Goal: Task Accomplishment & Management: Manage account settings

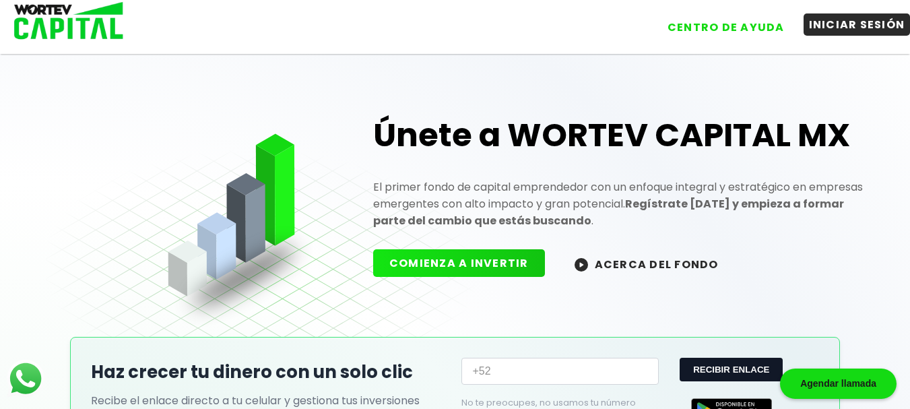
click at [828, 26] on button "INICIAR SESIÓN" at bounding box center [856, 24] width 107 height 22
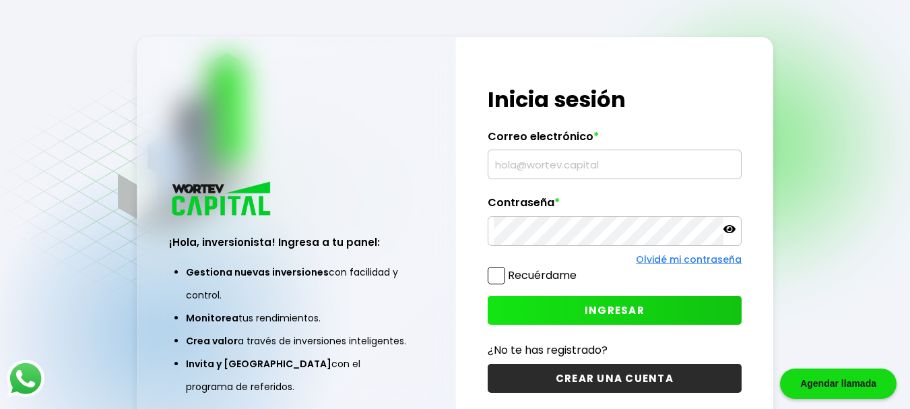
click at [627, 314] on span "INGRESAR" at bounding box center [614, 310] width 60 height 14
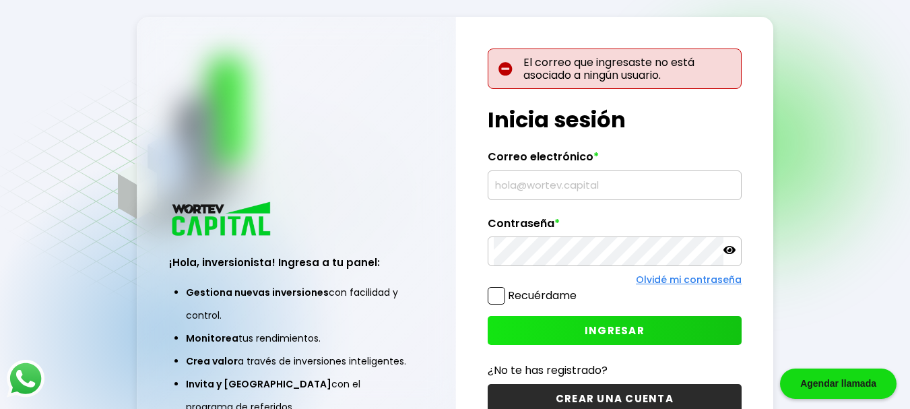
click at [619, 333] on span "INGRESAR" at bounding box center [614, 330] width 60 height 14
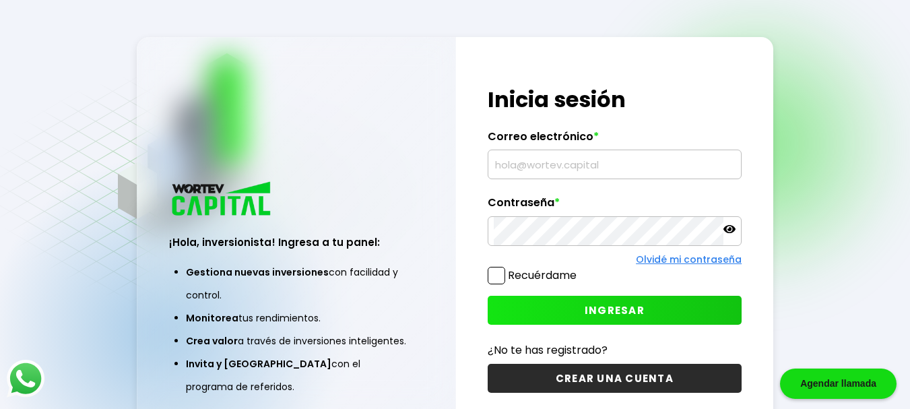
click at [661, 309] on button "INGRESAR" at bounding box center [614, 310] width 254 height 29
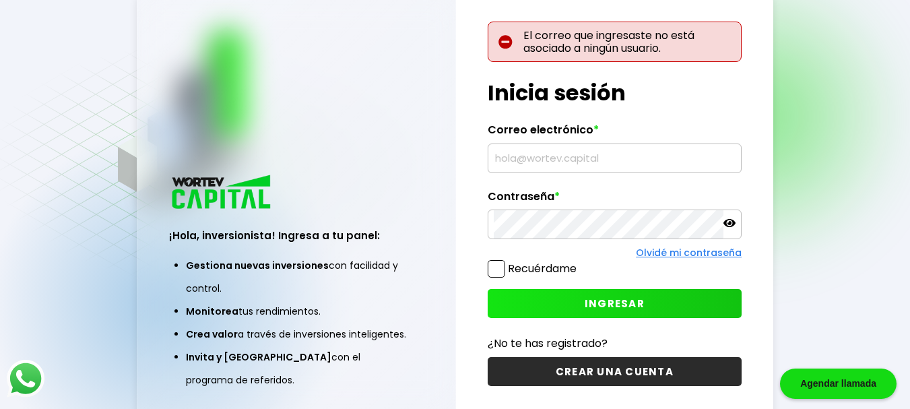
scroll to position [67, 0]
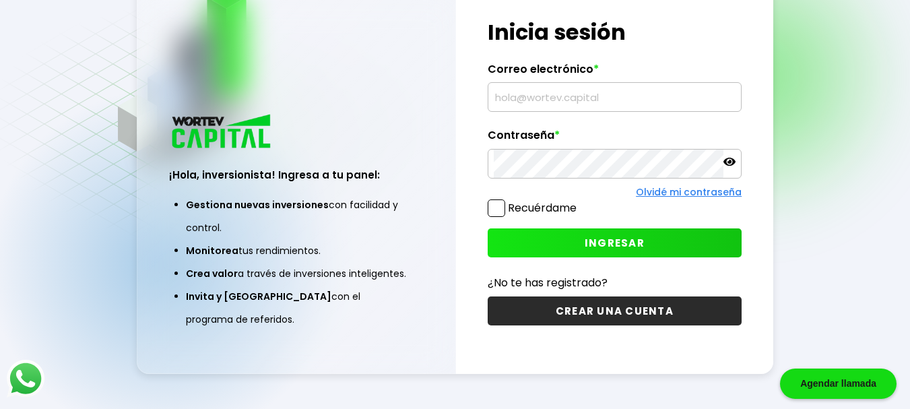
click at [560, 241] on button "INGRESAR" at bounding box center [614, 242] width 254 height 29
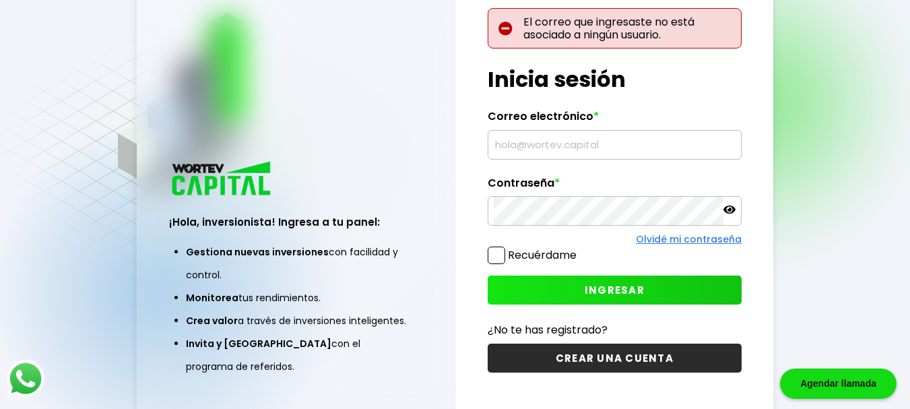
scroll to position [0, 0]
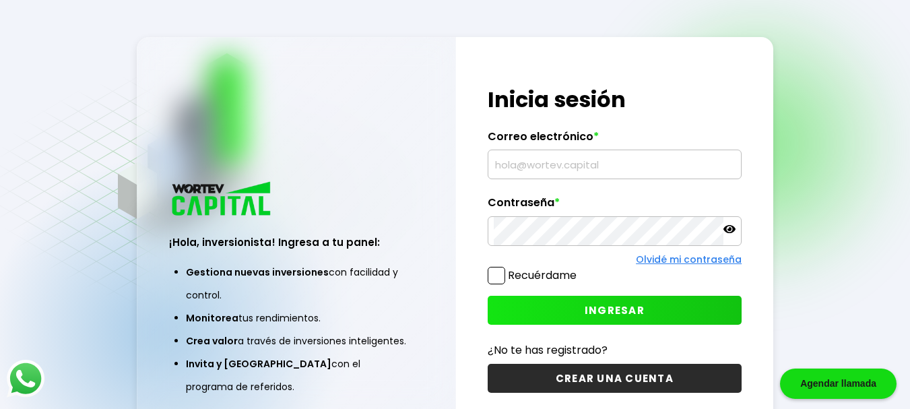
click at [601, 166] on input "text" at bounding box center [615, 164] width 242 height 28
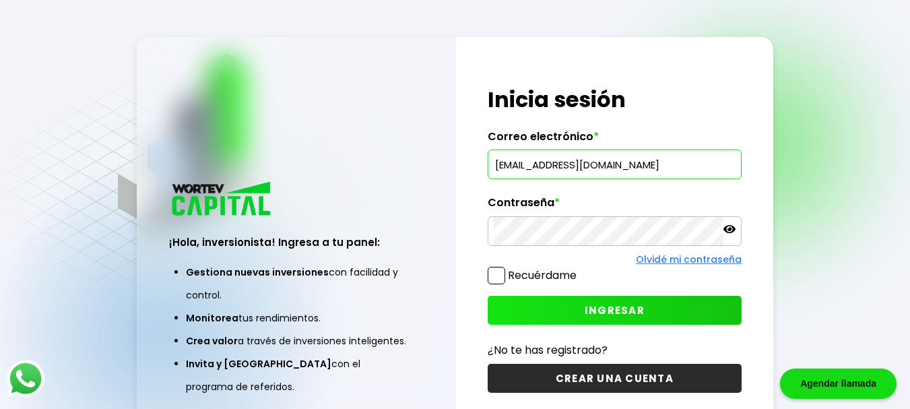
type input "[EMAIL_ADDRESS][DOMAIN_NAME]"
click at [605, 311] on span "INGRESAR" at bounding box center [614, 310] width 60 height 14
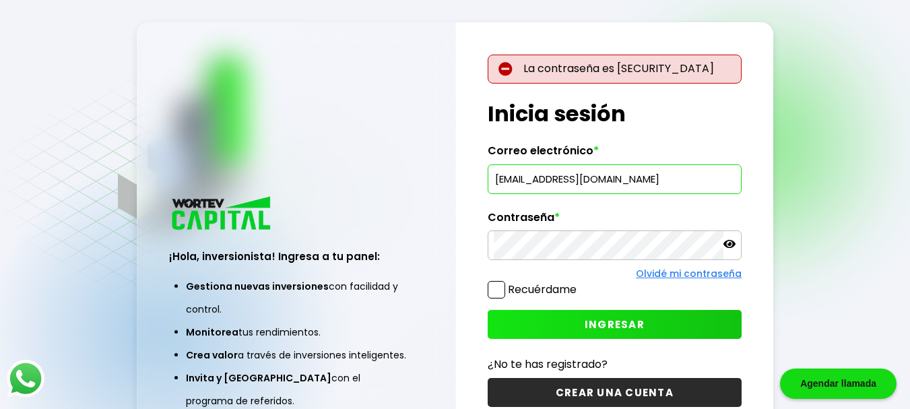
click at [729, 245] on icon at bounding box center [729, 244] width 12 height 8
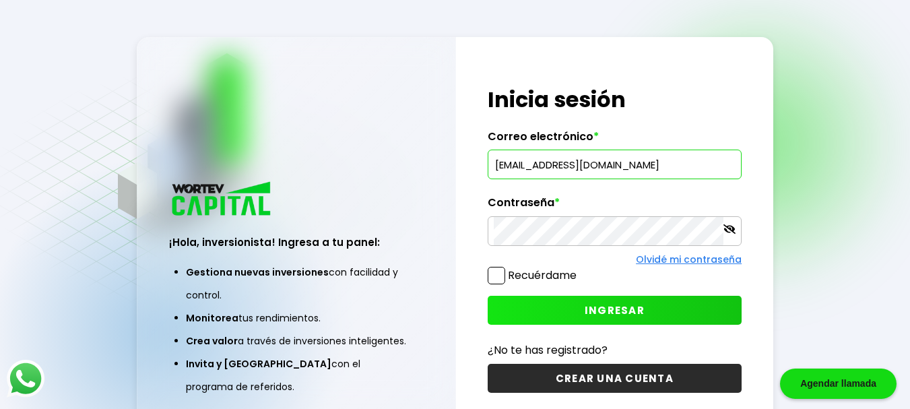
click at [679, 259] on link "Olvidé mi contraseña" at bounding box center [689, 258] width 106 height 13
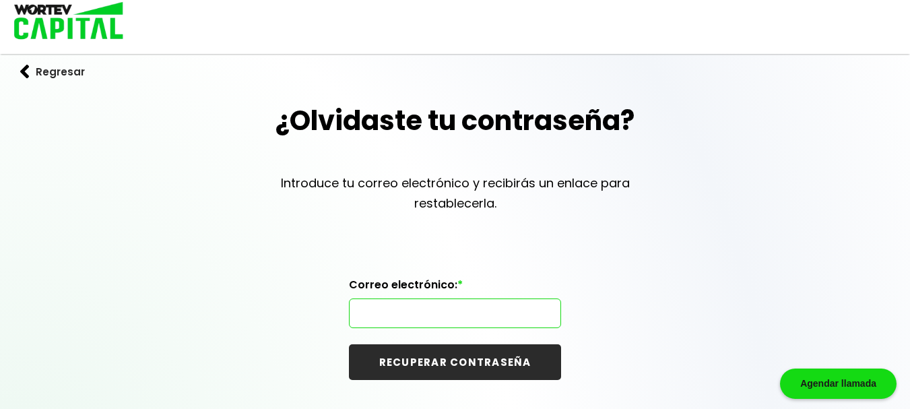
click at [397, 302] on input "text" at bounding box center [455, 313] width 200 height 28
type input "[EMAIL_ADDRESS][DOMAIN_NAME]"
click at [432, 363] on button "RECUPERAR CONTRASEÑA" at bounding box center [455, 362] width 212 height 36
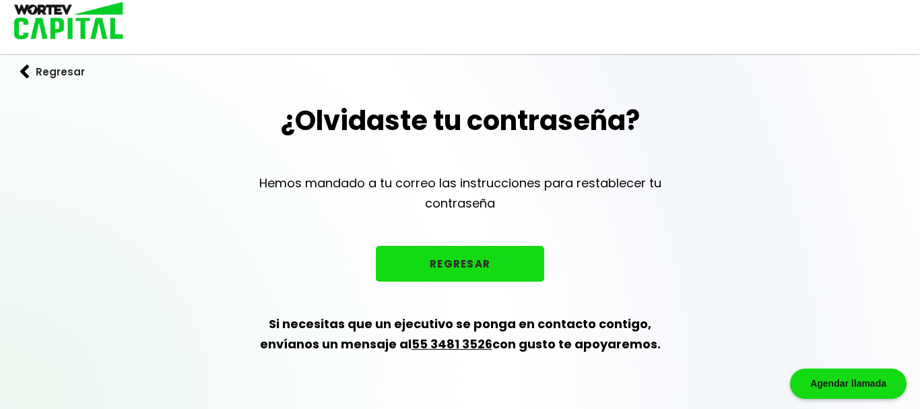
click at [466, 264] on button "REGRESAR" at bounding box center [460, 264] width 168 height 36
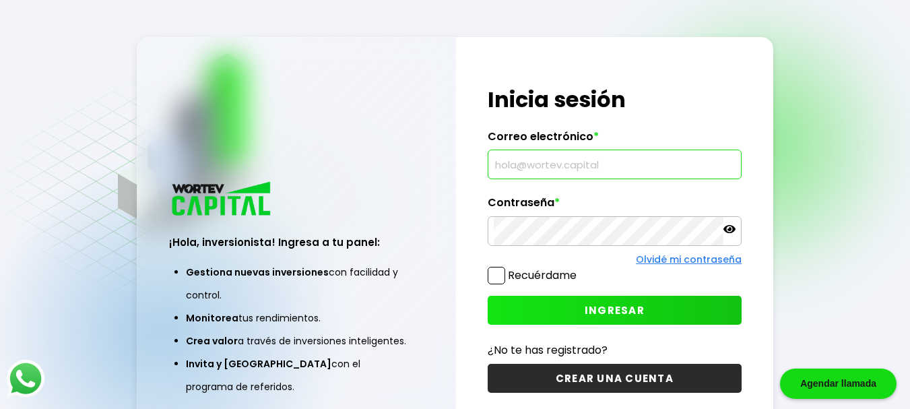
click at [509, 167] on input "text" at bounding box center [615, 164] width 242 height 28
type input "[EMAIL_ADDRESS][DOMAIN_NAME]"
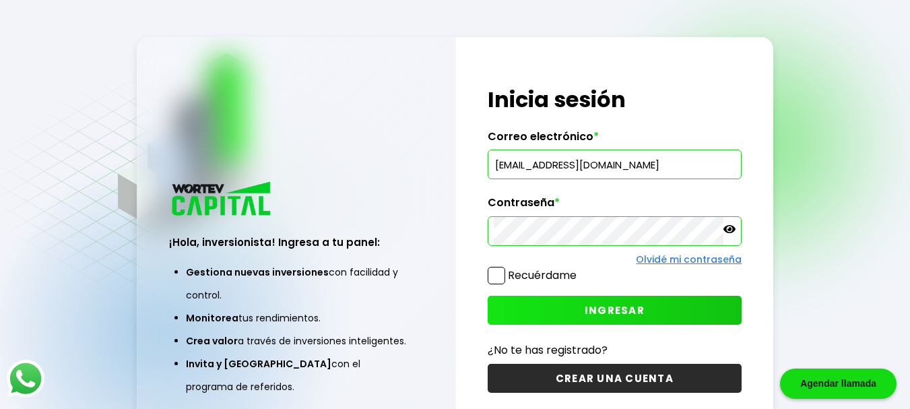
click at [494, 275] on span at bounding box center [496, 276] width 18 height 18
click at [579, 269] on input "Recuérdame" at bounding box center [579, 269] width 0 height 0
click at [573, 308] on button "INGRESAR" at bounding box center [614, 310] width 254 height 29
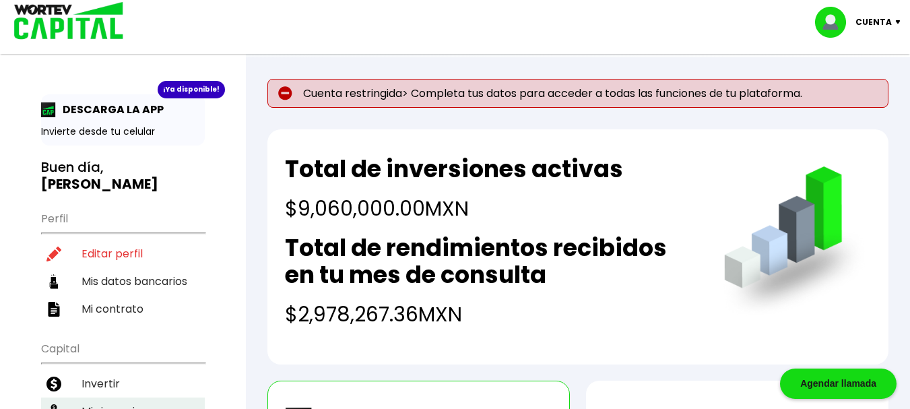
click at [126, 397] on li "Mis inversiones" at bounding box center [123, 411] width 164 height 28
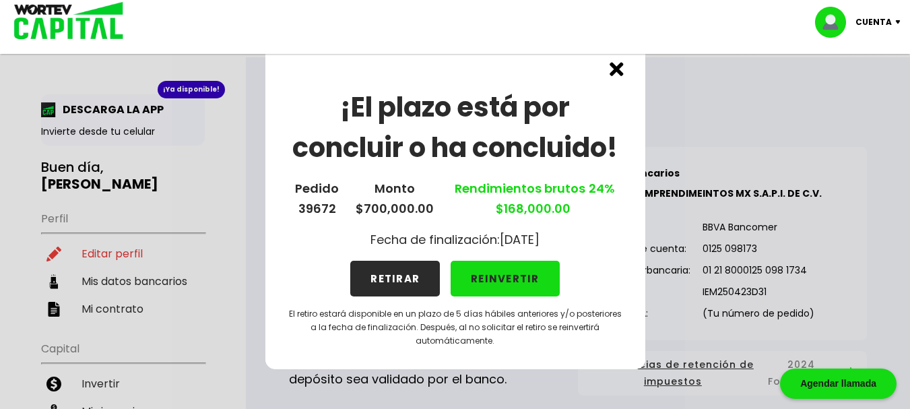
click at [391, 273] on button "RETIRAR" at bounding box center [395, 279] width 90 height 36
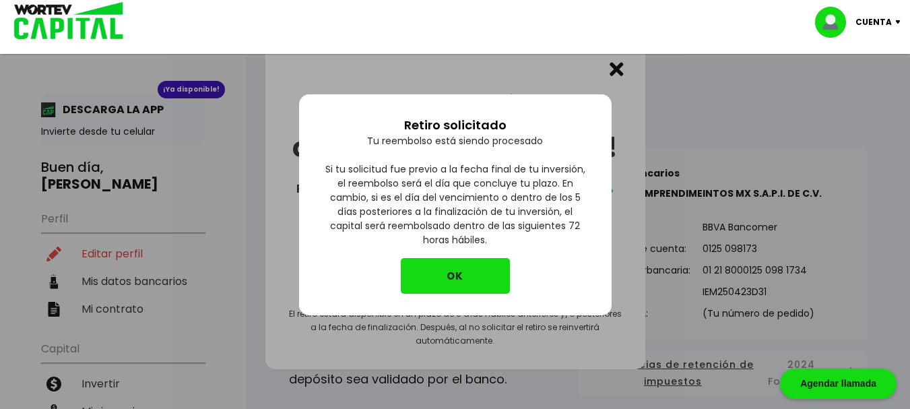
click at [436, 275] on button "OK" at bounding box center [455, 276] width 109 height 36
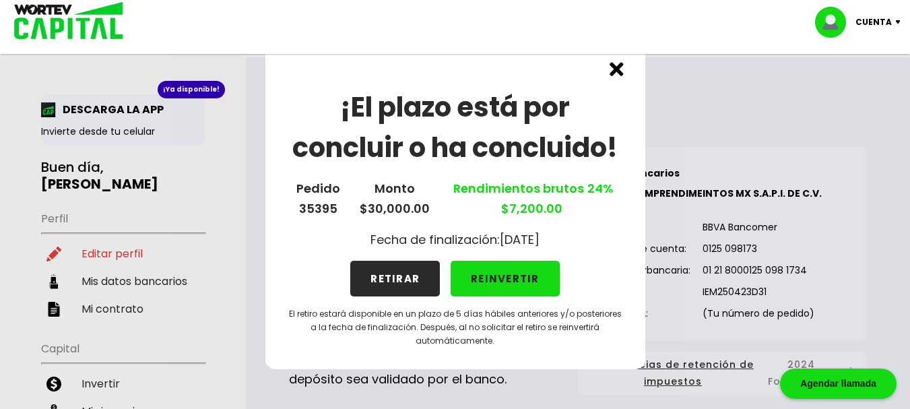
click at [436, 275] on button "RETIRAR" at bounding box center [395, 279] width 90 height 36
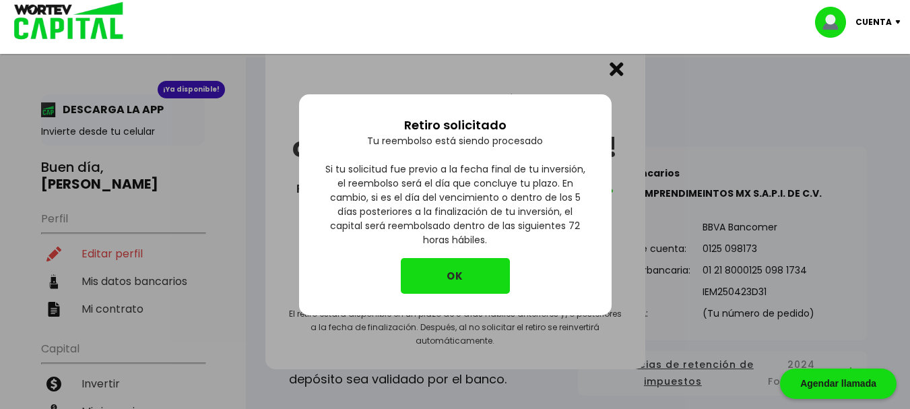
click at [475, 279] on button "OK" at bounding box center [455, 276] width 109 height 36
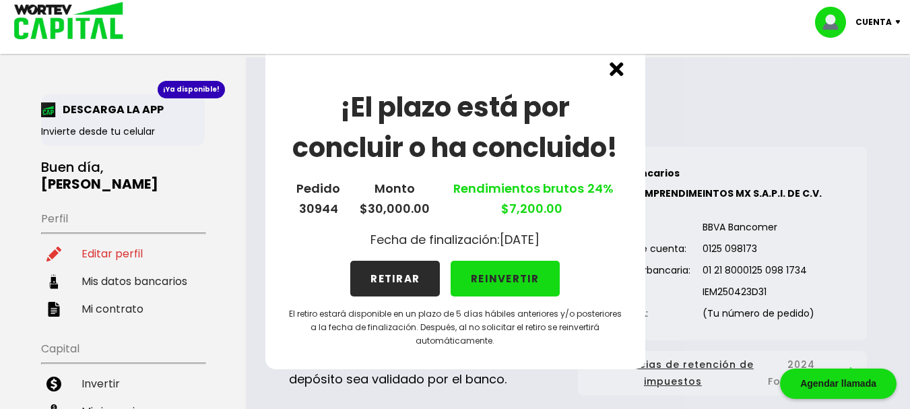
click at [477, 275] on button "REINVERTIR" at bounding box center [504, 279] width 109 height 36
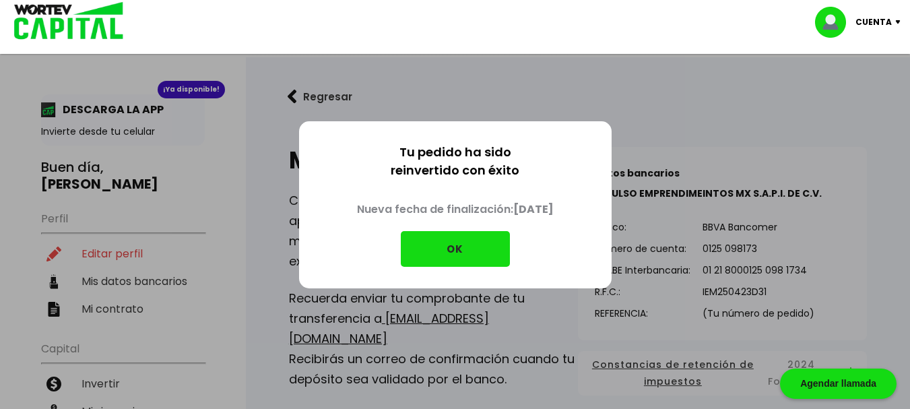
click at [459, 252] on button "OK" at bounding box center [455, 249] width 109 height 36
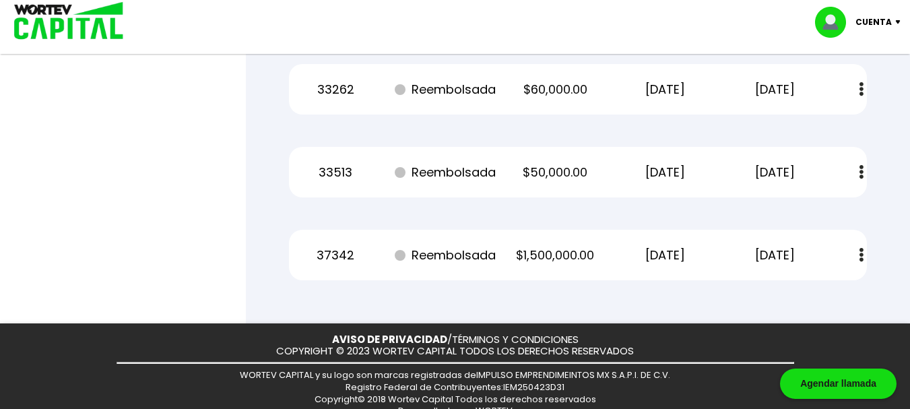
scroll to position [6101, 0]
